Goal: Task Accomplishment & Management: Manage account settings

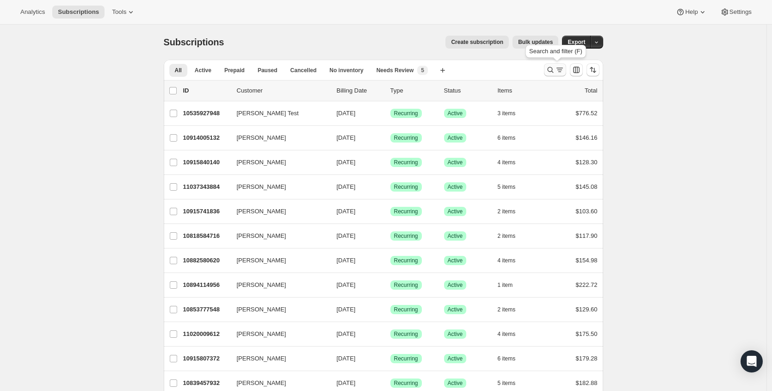
click at [564, 67] on icon "Search and filter results" at bounding box center [559, 69] width 9 height 9
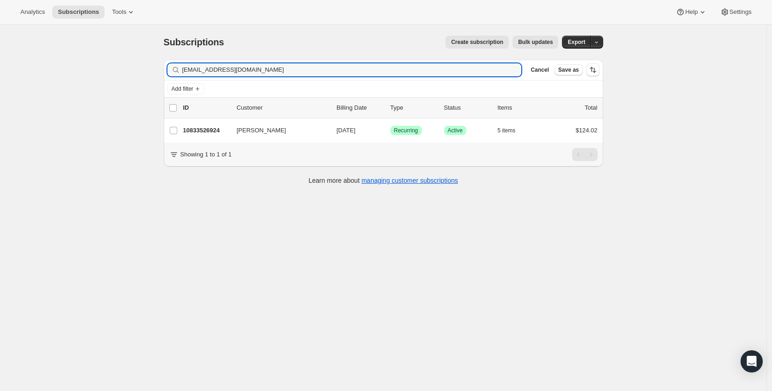
type input "[EMAIL_ADDRESS][DOMAIN_NAME]"
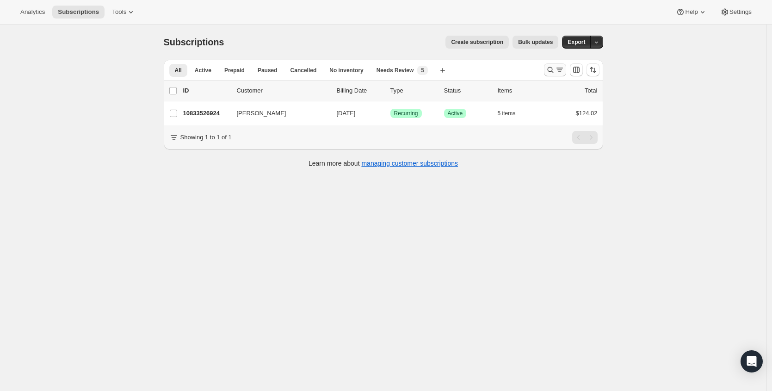
drag, startPoint x: 579, startPoint y: 70, endPoint x: 550, endPoint y: 71, distance: 28.7
click at [550, 71] on icon "Search and filter results" at bounding box center [550, 70] width 6 height 6
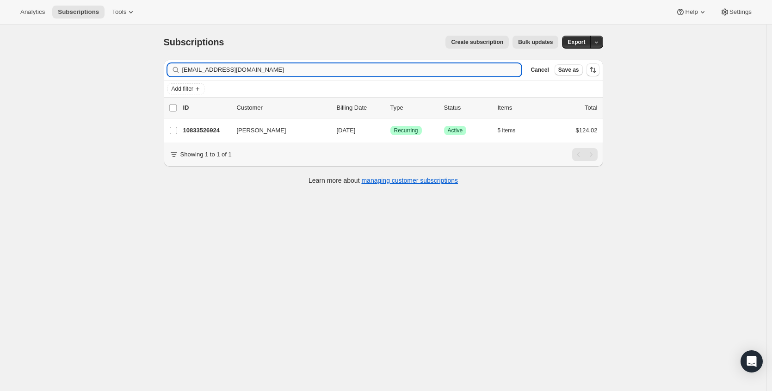
click at [285, 70] on input "[EMAIL_ADDRESS][DOMAIN_NAME]" at bounding box center [351, 69] width 339 height 13
click at [284, 69] on input "[EMAIL_ADDRESS][DOMAIN_NAME]" at bounding box center [351, 69] width 339 height 13
click at [276, 73] on input "carissaorozco@yahoo.faye@bellacasakitchenandbath.com" at bounding box center [351, 69] width 339 height 13
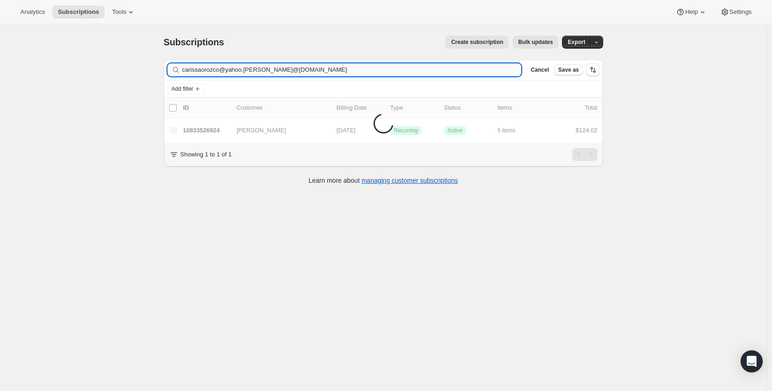
click at [276, 73] on input "carissaorozco@yahoo.faye@bellacasakitchenandbath.com" at bounding box center [351, 69] width 339 height 13
type input "faye@bellacasakitchenandbath.com"
